Goal: Task Accomplishment & Management: Manage account settings

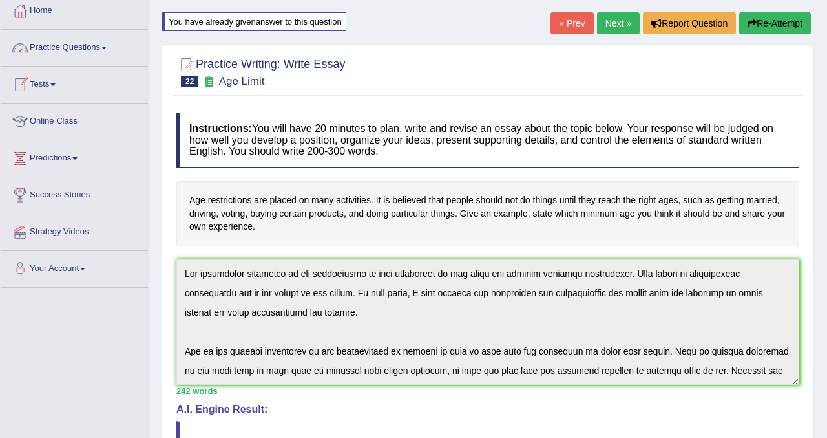
scroll to position [8, 0]
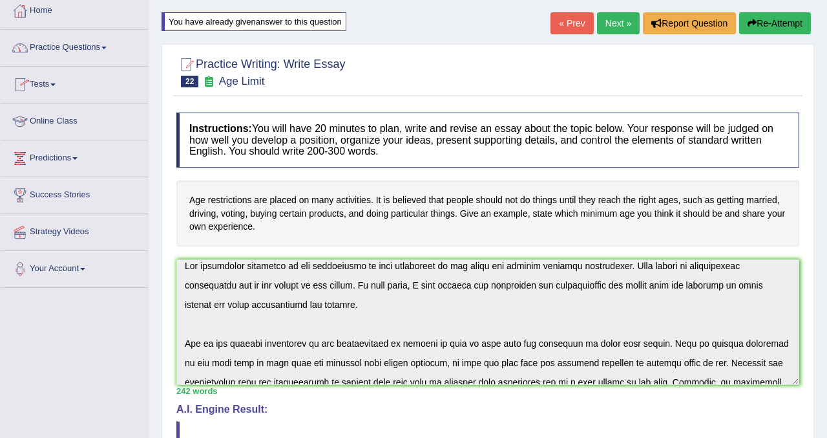
click at [69, 51] on link "Practice Questions" at bounding box center [74, 46] width 147 height 32
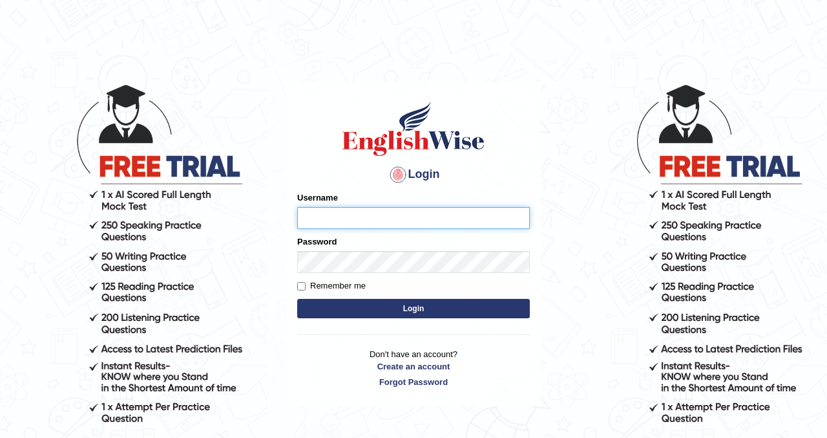
type input "kennyg_"
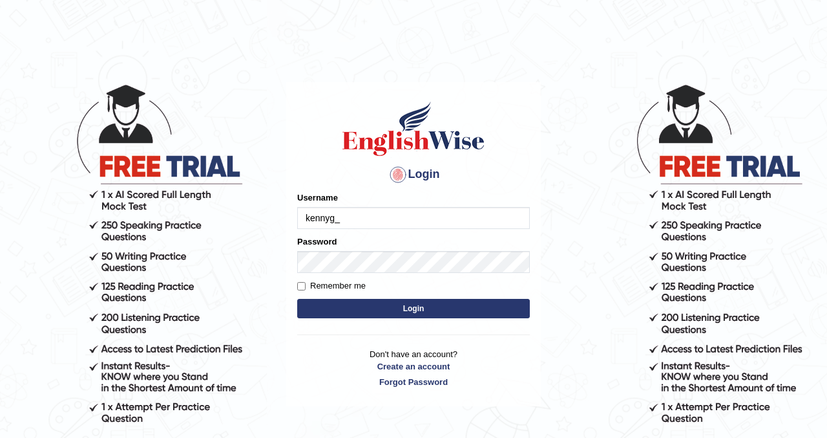
click at [399, 312] on button "Login" at bounding box center [413, 308] width 233 height 19
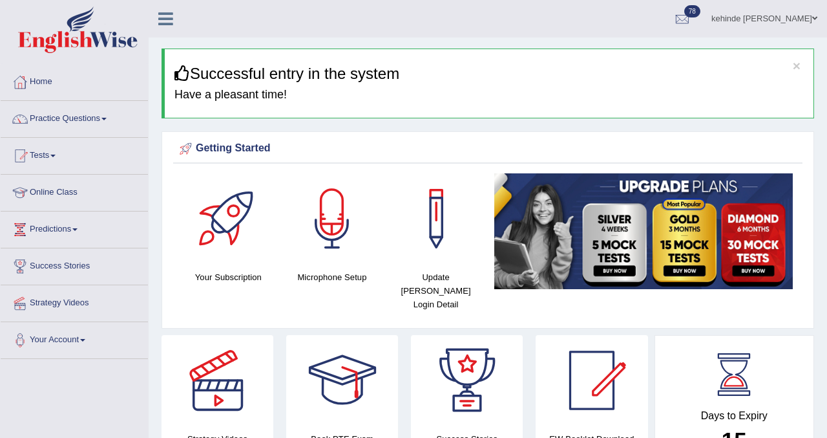
click at [694, 12] on span "78" at bounding box center [692, 11] width 16 height 12
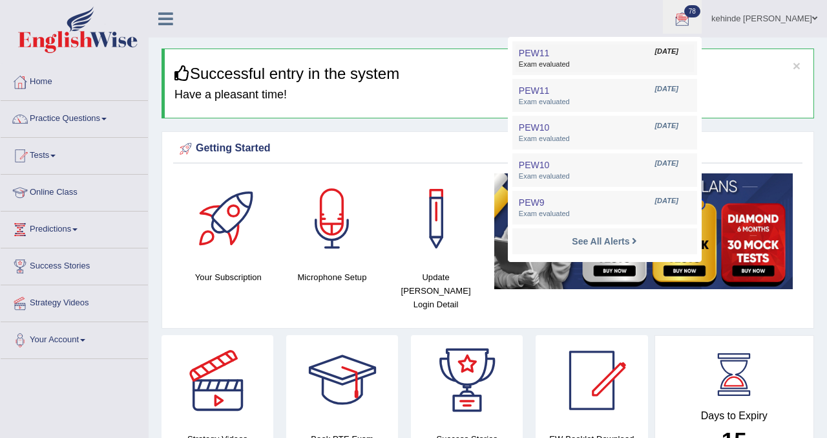
click at [655, 52] on span "Sep 27, 2025" at bounding box center [666, 52] width 23 height 10
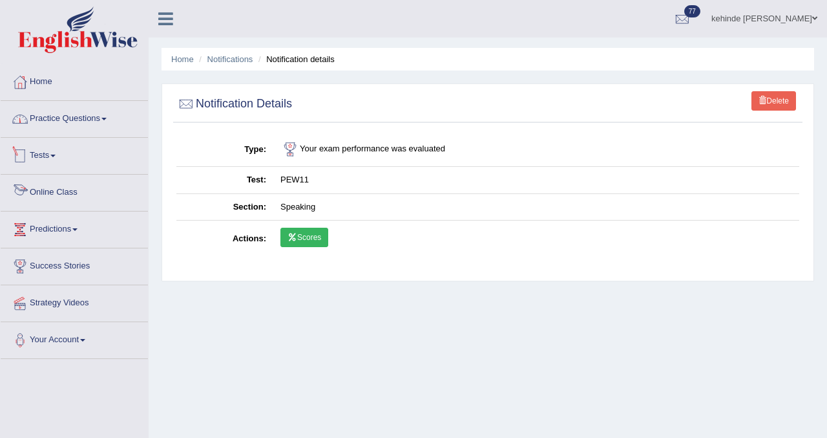
click at [53, 123] on link "Practice Questions" at bounding box center [74, 117] width 147 height 32
